Goal: Task Accomplishment & Management: Manage account settings

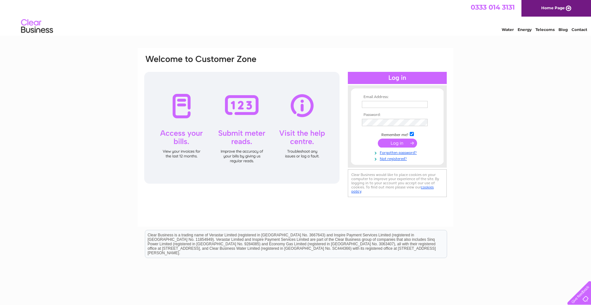
click at [403, 105] on input "text" at bounding box center [395, 104] width 66 height 7
type input "[PERSON_NAME][EMAIL_ADDRESS][DOMAIN_NAME]"
click at [403, 142] on input "submit" at bounding box center [397, 143] width 39 height 9
click at [390, 158] on link "Forgotten password?" at bounding box center [398, 158] width 72 height 6
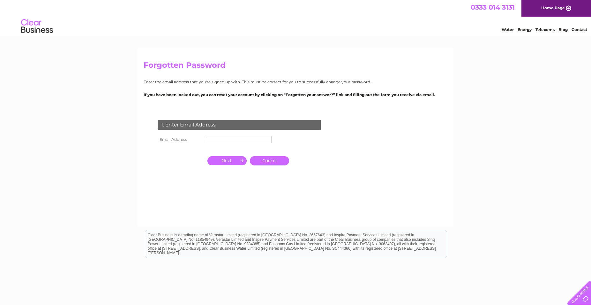
click at [227, 140] on input "text" at bounding box center [239, 139] width 66 height 7
type input "[PERSON_NAME][EMAIL_ADDRESS][DOMAIN_NAME]"
click at [223, 162] on input "button" at bounding box center [226, 161] width 39 height 9
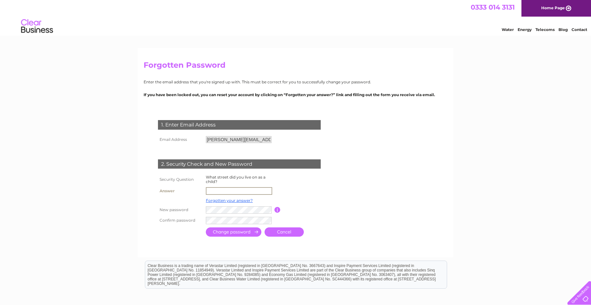
click at [237, 195] on input "text" at bounding box center [239, 191] width 66 height 8
type input "l"
type input "Lloyd Walk"
click at [234, 230] on input "submit" at bounding box center [234, 231] width 56 height 9
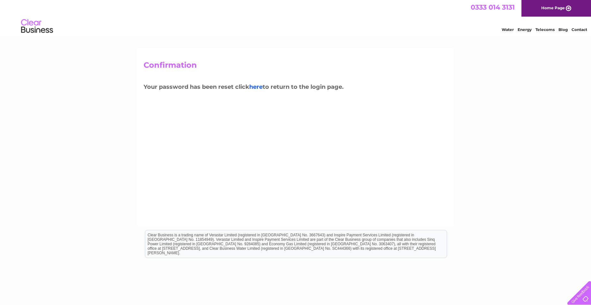
click at [253, 89] on link "here" at bounding box center [255, 86] width 13 height 7
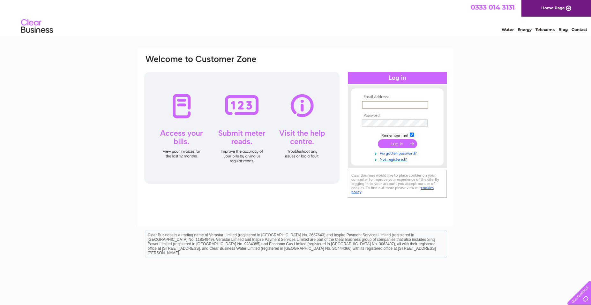
click at [365, 106] on input "text" at bounding box center [395, 105] width 66 height 8
type input "elaine@billybowietankers.co.uk"
click at [396, 144] on input "submit" at bounding box center [397, 143] width 39 height 9
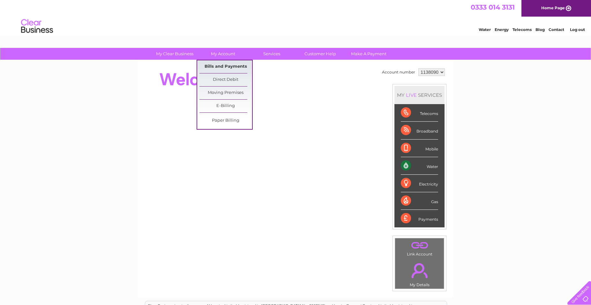
click at [226, 64] on link "Bills and Payments" at bounding box center [225, 66] width 53 height 13
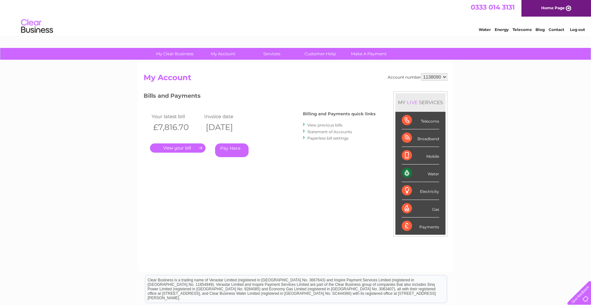
click at [177, 147] on link "." at bounding box center [178, 147] width 56 height 9
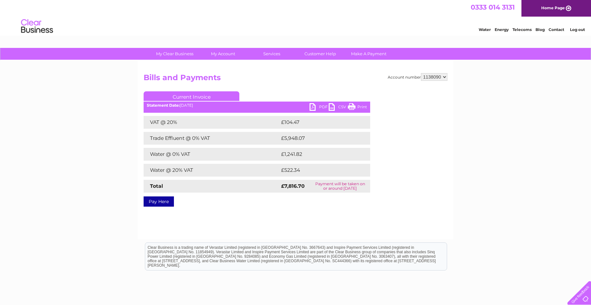
click at [322, 106] on link "PDF" at bounding box center [319, 107] width 19 height 9
click at [574, 31] on link "Log out" at bounding box center [577, 29] width 15 height 5
